Goal: Task Accomplishment & Management: Use online tool/utility

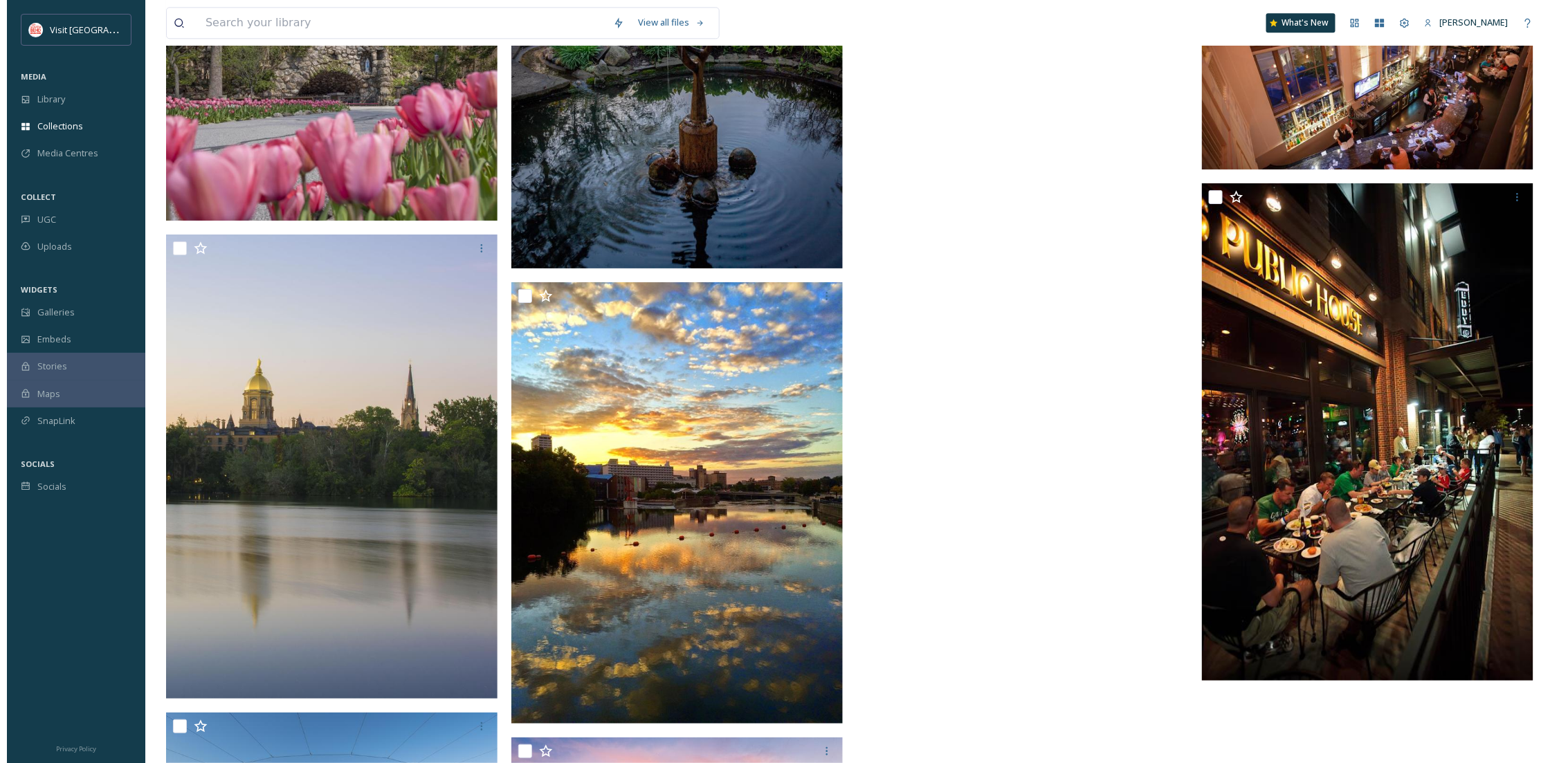
scroll to position [14428, 0]
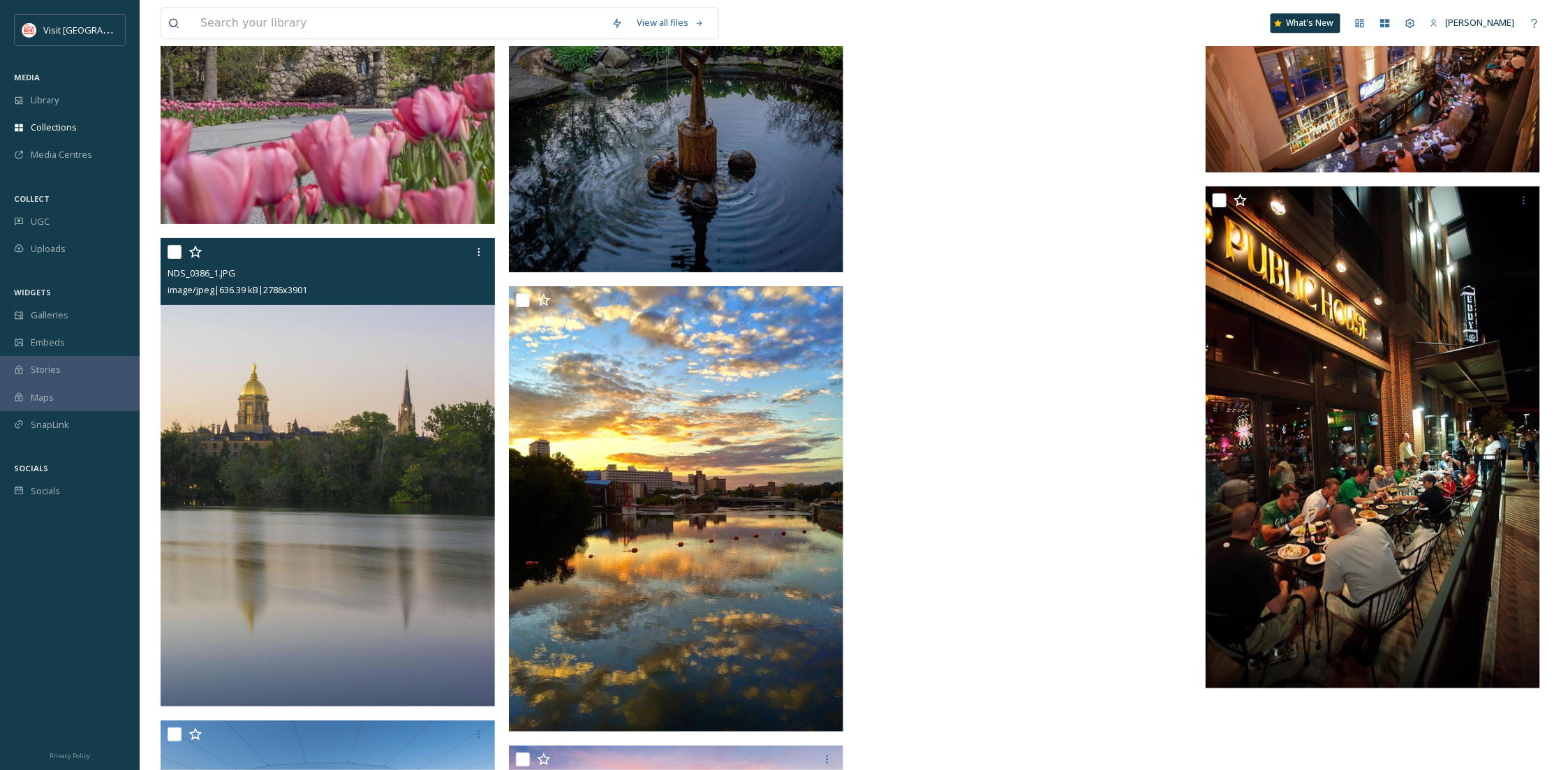
click at [354, 528] on img at bounding box center [328, 472] width 334 height 468
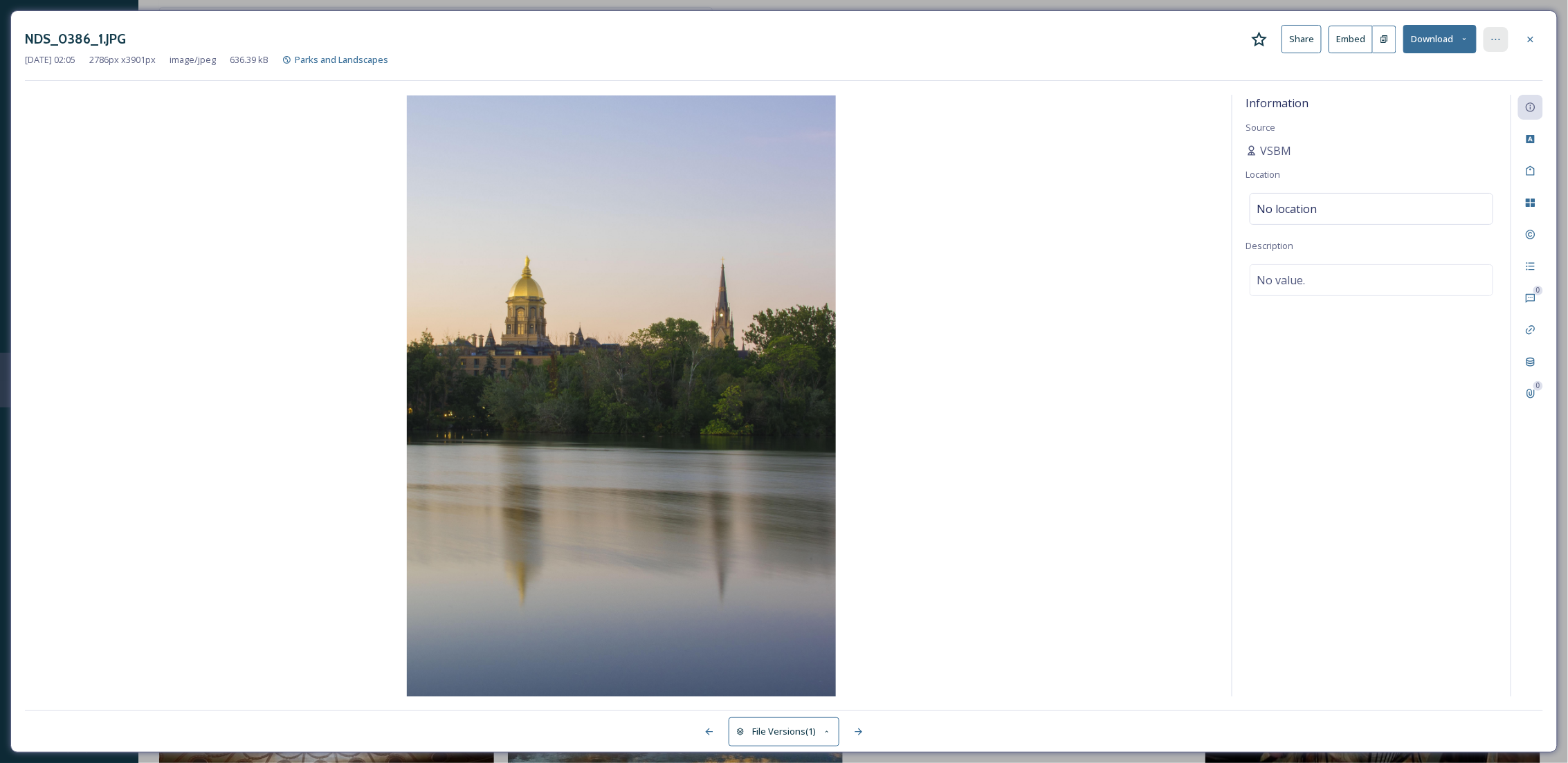
click at [1495, 34] on icon at bounding box center [1496, 39] width 11 height 11
click at [1529, 34] on icon at bounding box center [1530, 39] width 11 height 11
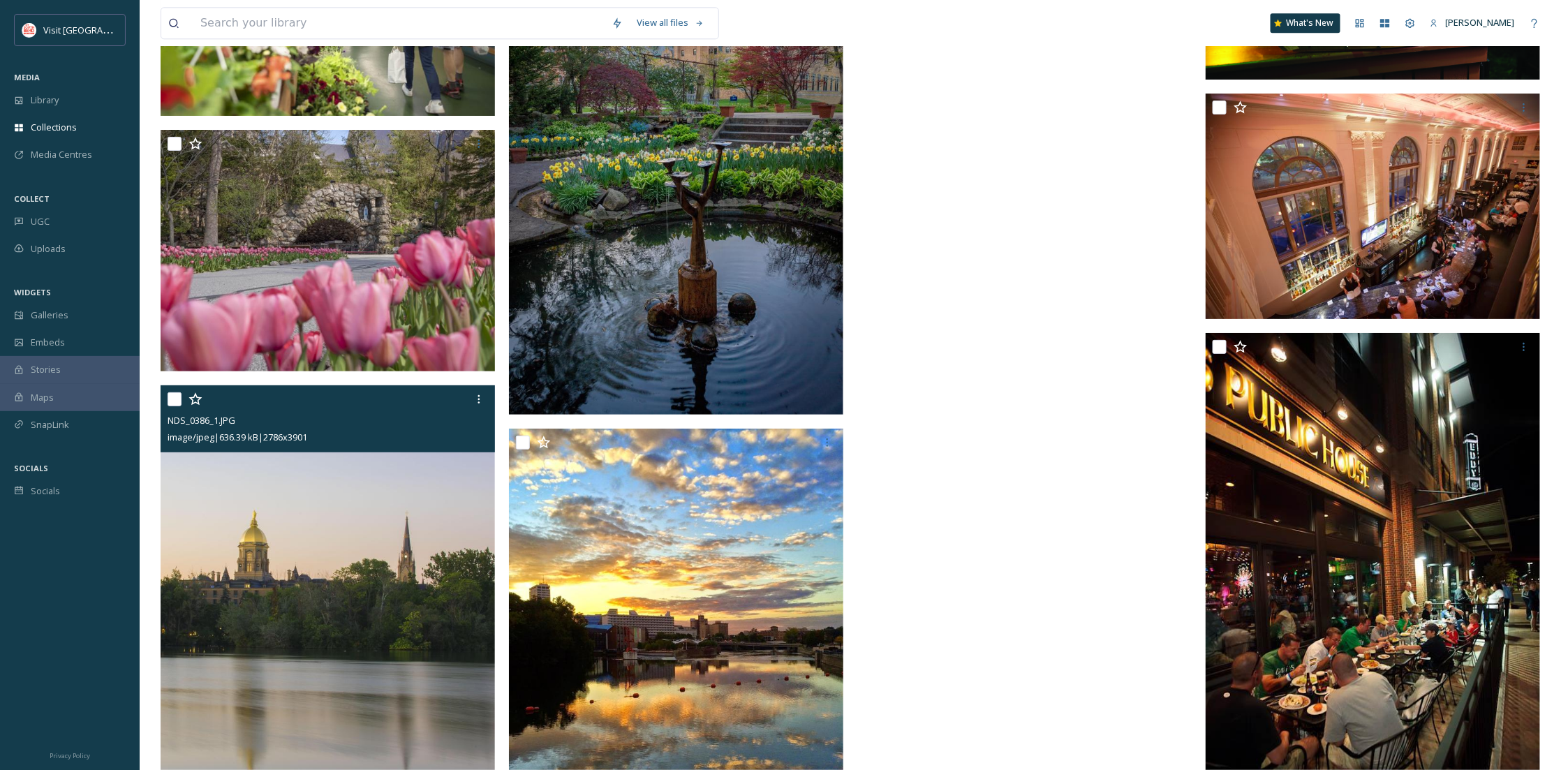
click at [171, 397] on input "checkbox" at bounding box center [174, 399] width 14 height 14
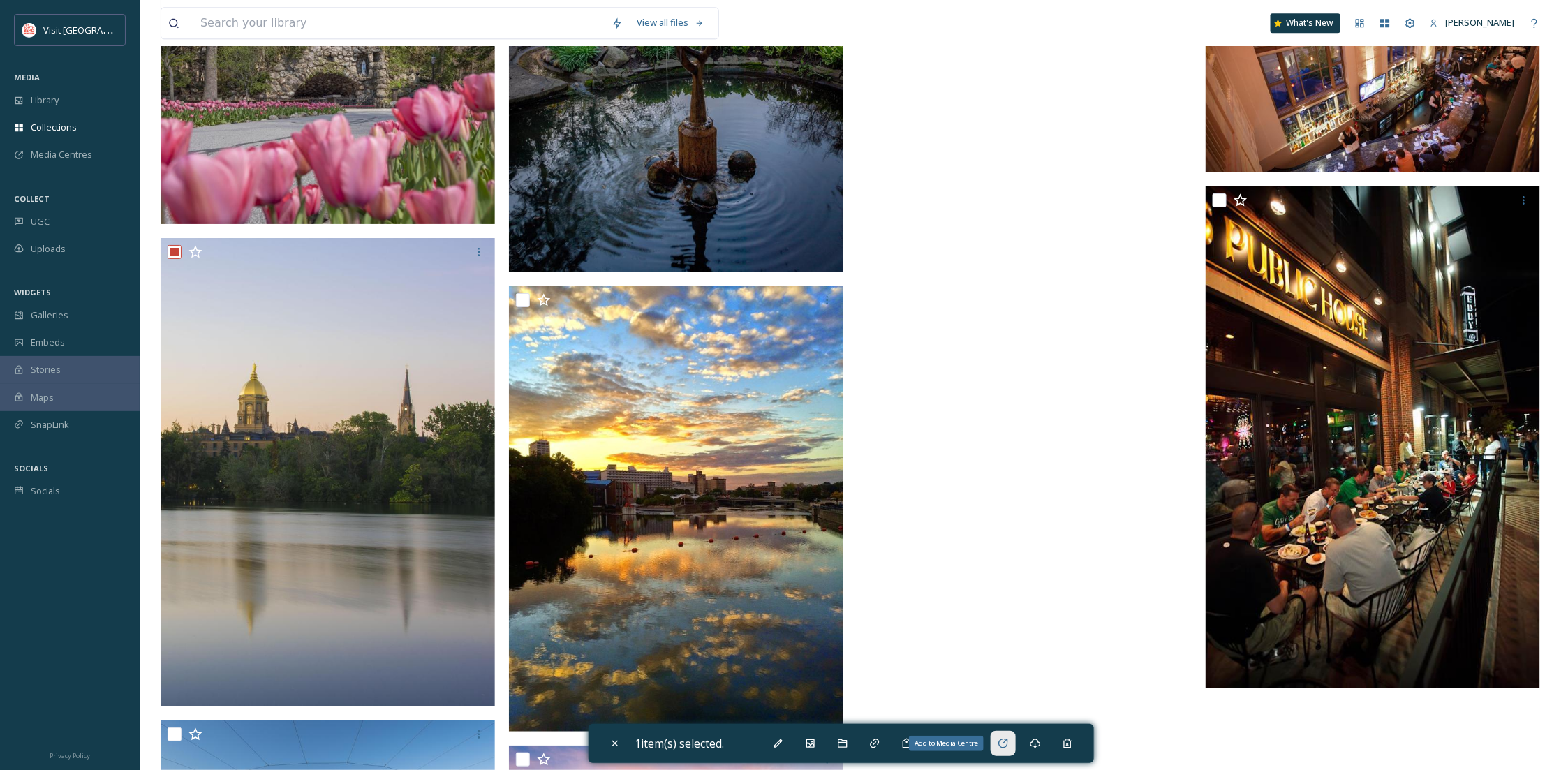
click at [999, 740] on div "Add to Media Centre" at bounding box center [1003, 743] width 25 height 25
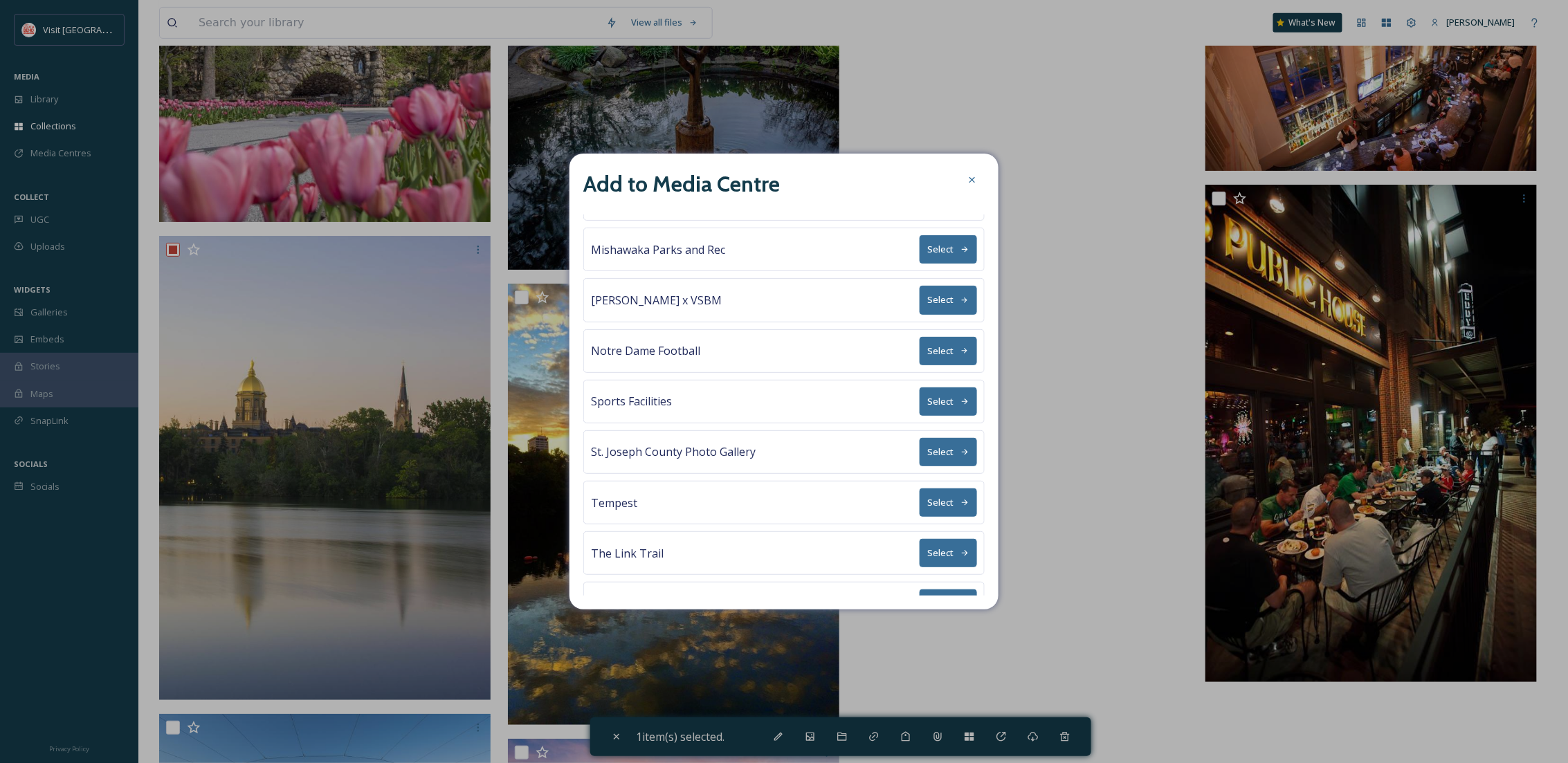
scroll to position [180, 0]
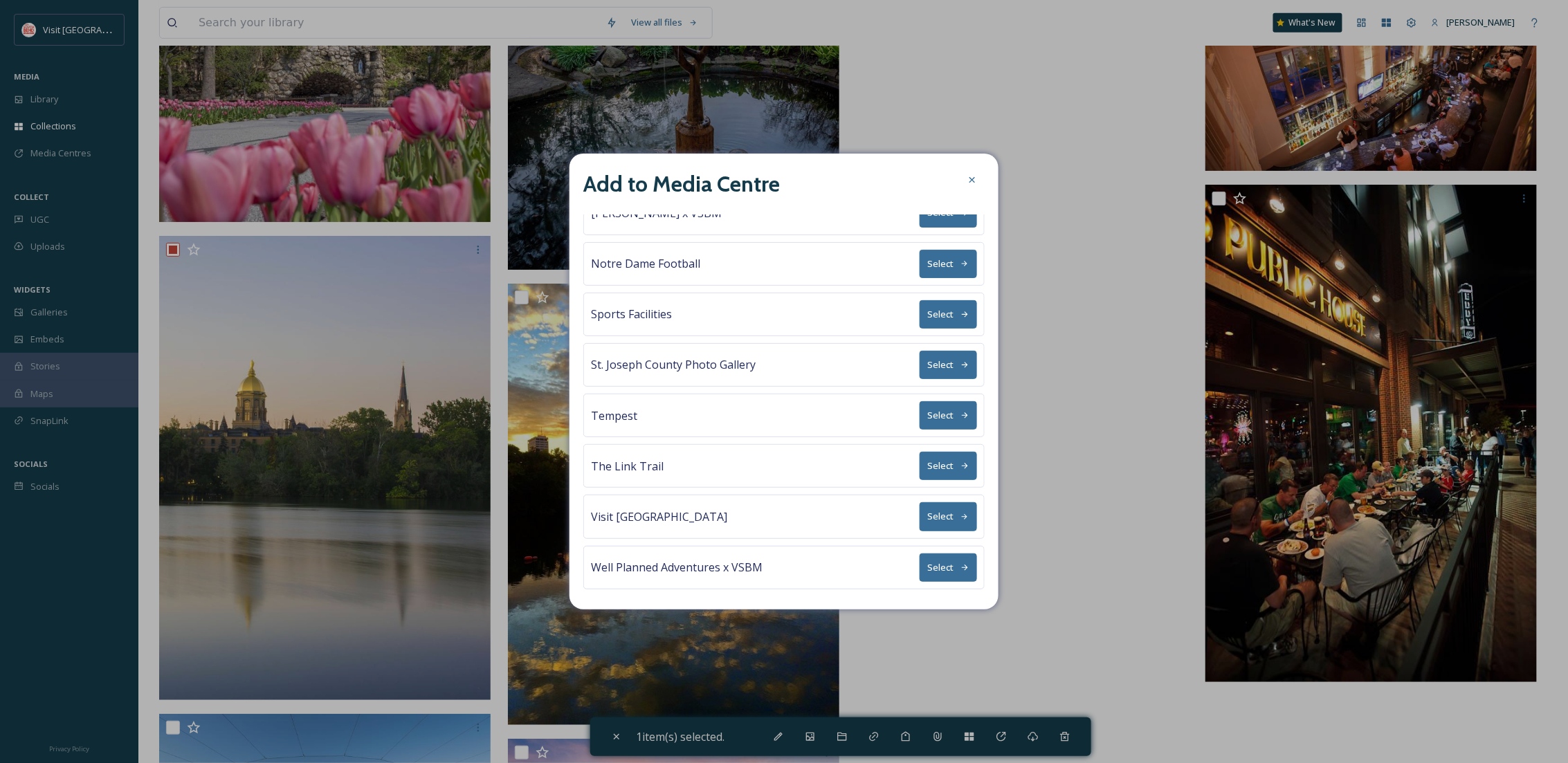
click at [945, 361] on button "Select" at bounding box center [948, 365] width 57 height 29
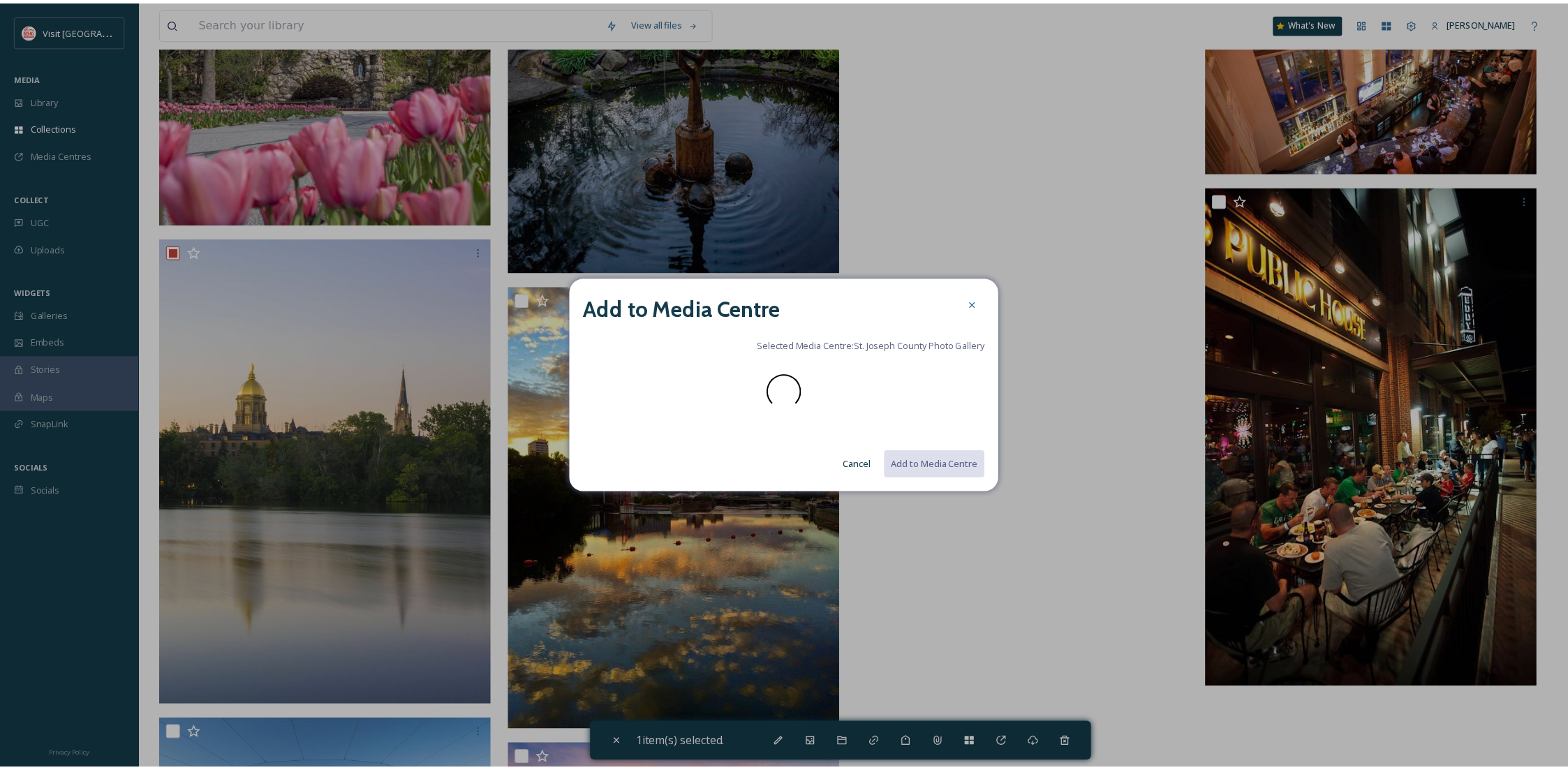
scroll to position [0, 0]
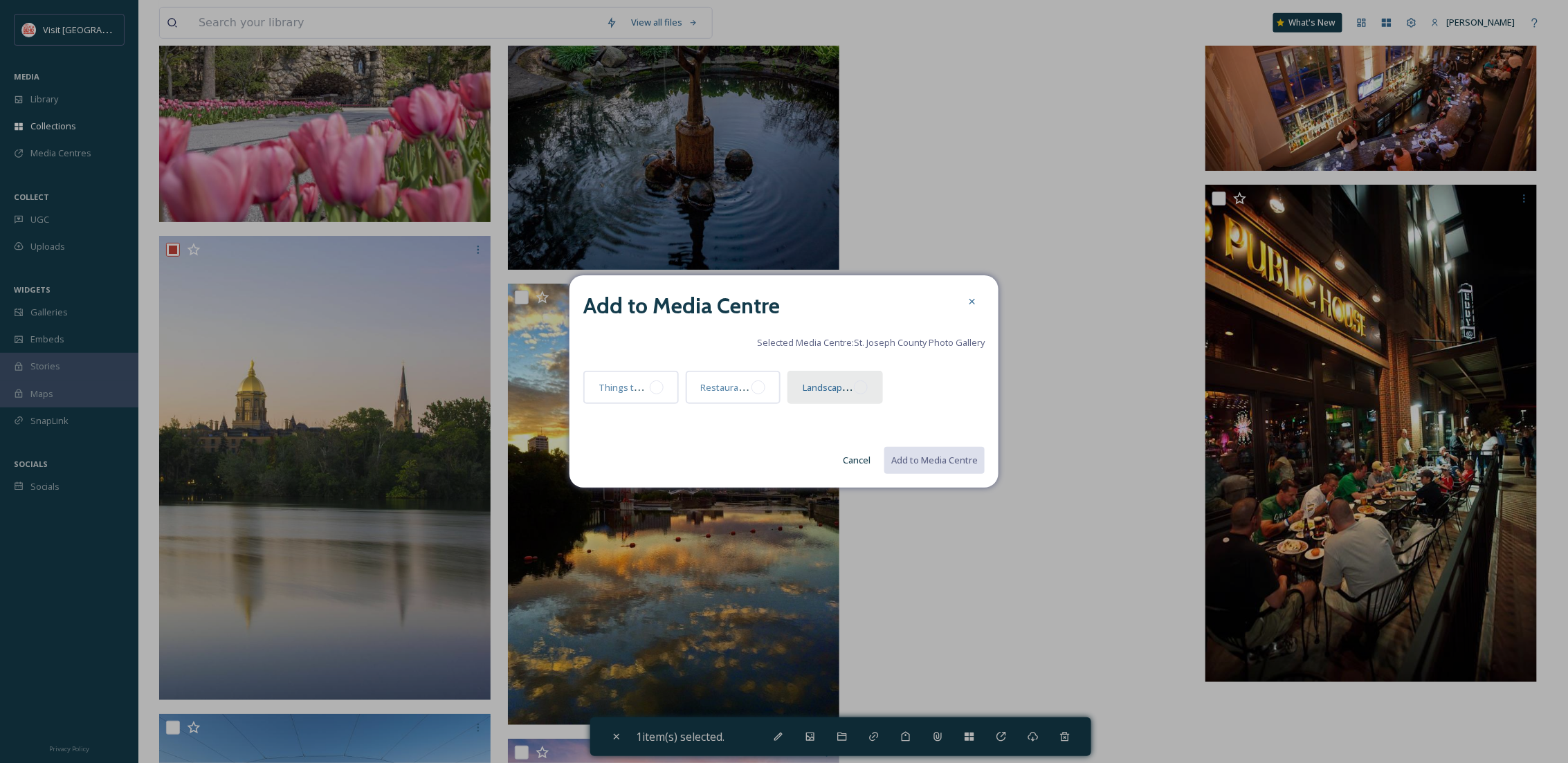
click at [831, 399] on div "Landscapes and Cityscapes" at bounding box center [835, 387] width 95 height 33
click at [925, 465] on button "Add to Media Centre" at bounding box center [934, 460] width 102 height 29
checkbox input "false"
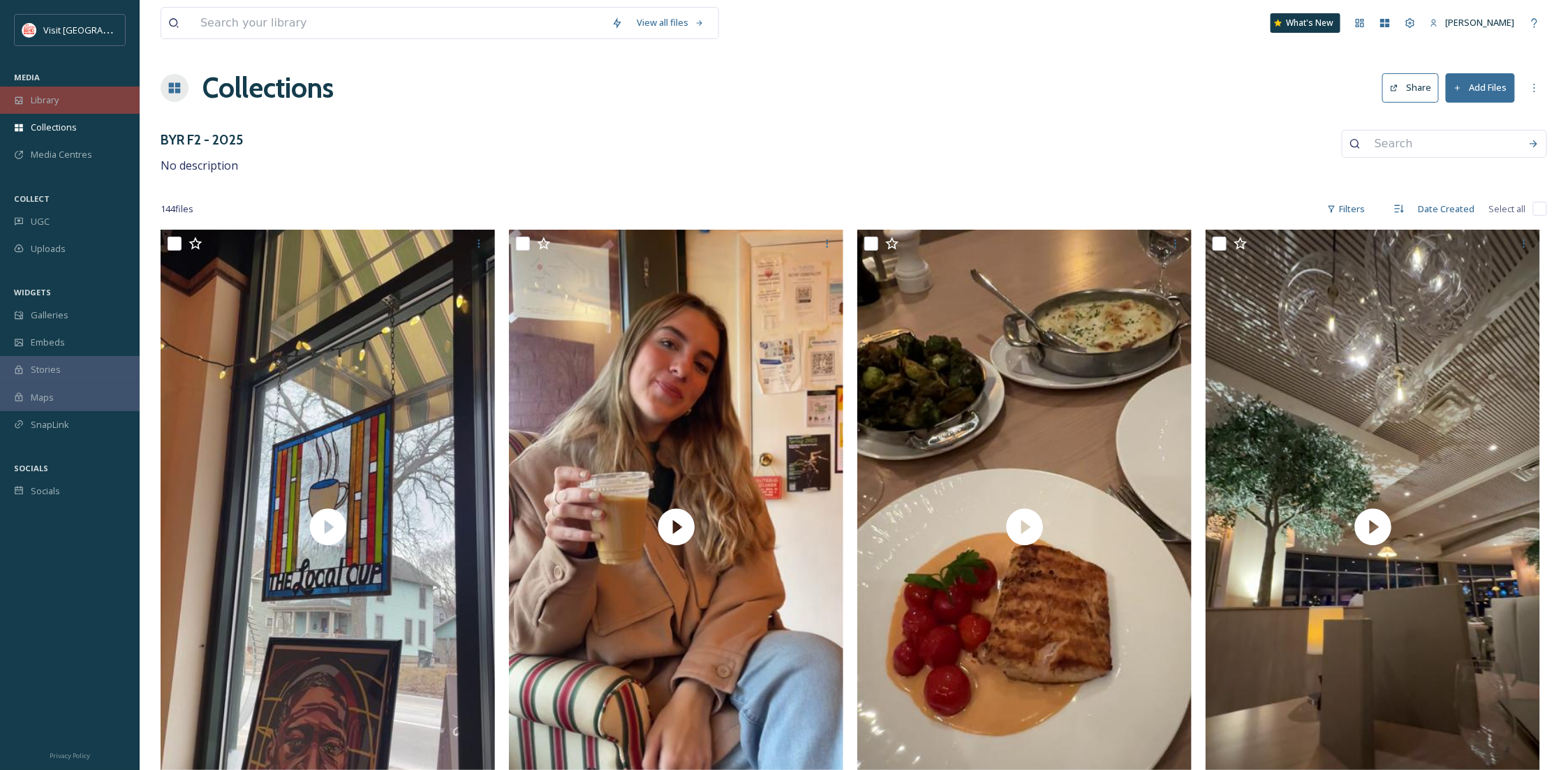
click at [67, 100] on div "Library" at bounding box center [69, 101] width 140 height 28
